Goal: Information Seeking & Learning: Learn about a topic

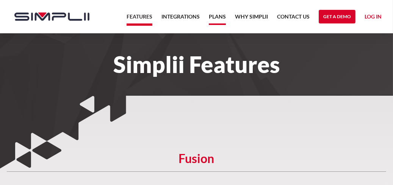
click at [218, 15] on link "Plans" at bounding box center [217, 18] width 17 height 13
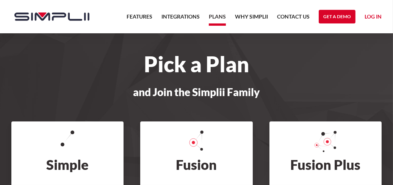
click at [82, 17] on img "home" at bounding box center [51, 16] width 75 height 8
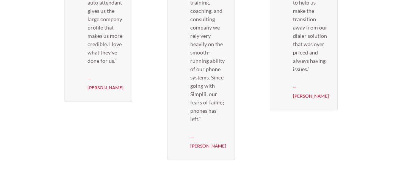
scroll to position [2471, 0]
